Goal: Navigation & Orientation: Go to known website

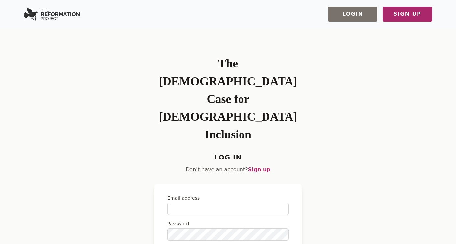
click at [56, 15] on img at bounding box center [52, 14] width 56 height 13
click at [44, 12] on img at bounding box center [52, 14] width 56 height 13
